Goal: Information Seeking & Learning: Find specific fact

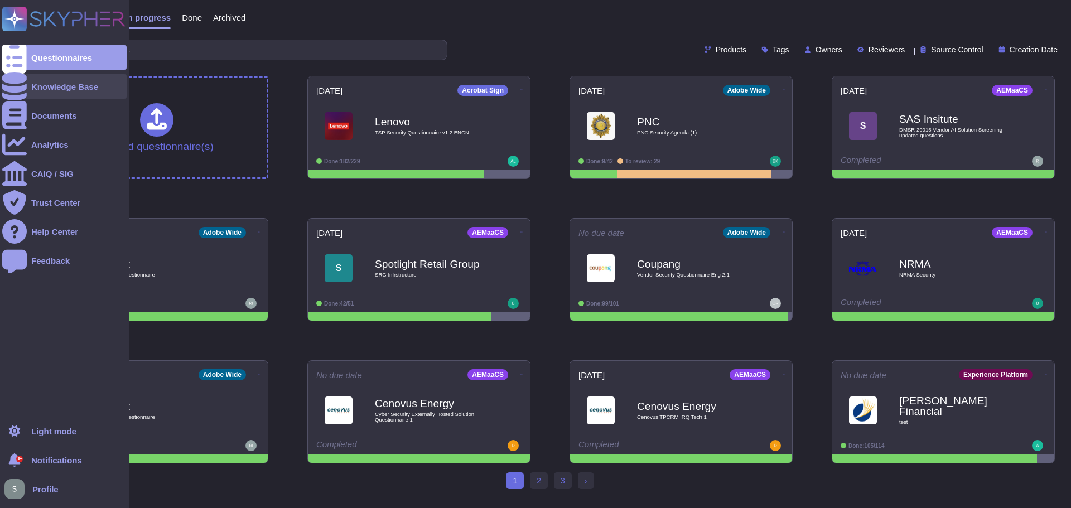
click at [15, 85] on icon at bounding box center [14, 87] width 25 height 28
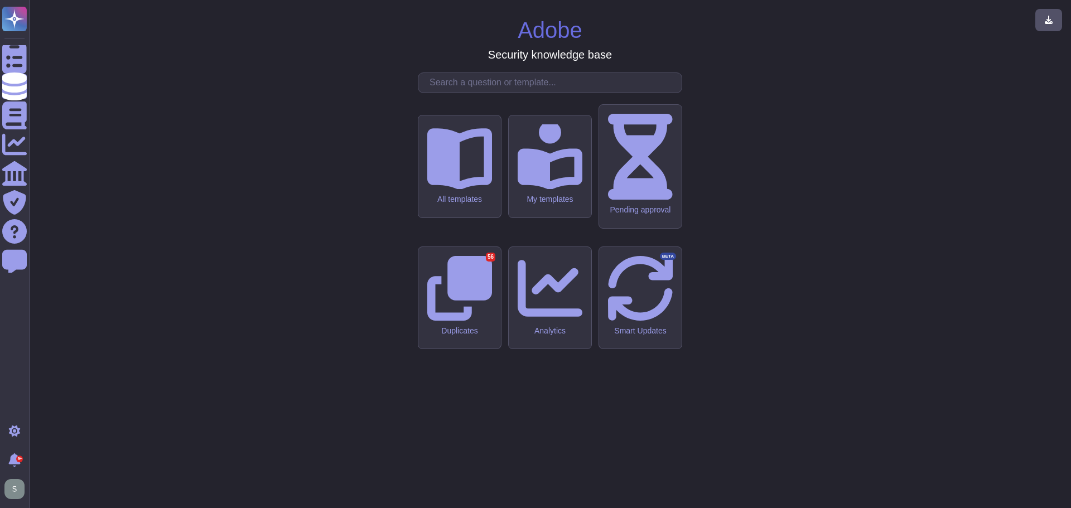
click at [509, 93] on input "text" at bounding box center [553, 83] width 258 height 20
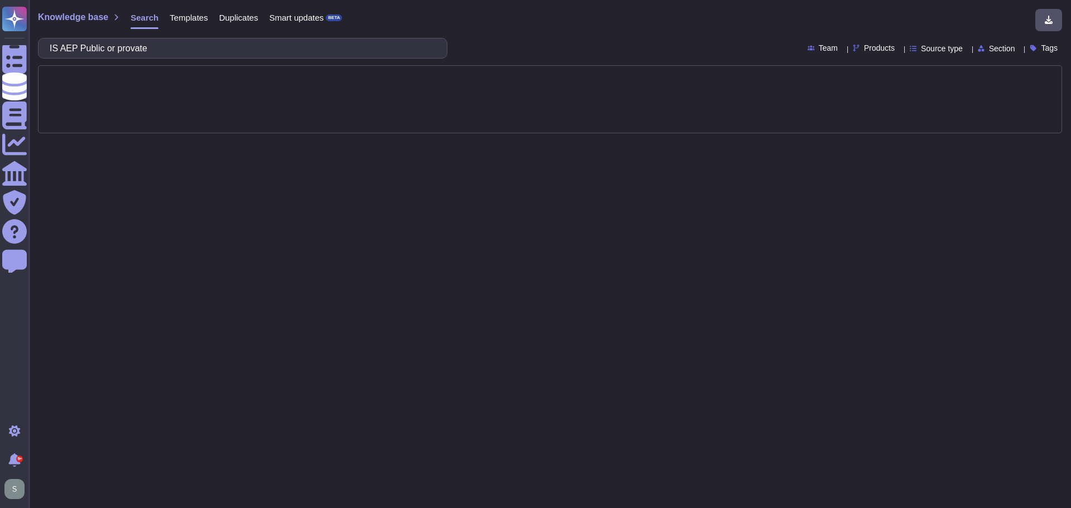
click at [133, 49] on input "IS AEP Public or provate" at bounding box center [240, 49] width 392 height 20
click at [205, 46] on input "IS AEP Public or private" at bounding box center [240, 49] width 392 height 20
type input "IS AEP Public or private cloud"
